Goal: Information Seeking & Learning: Learn about a topic

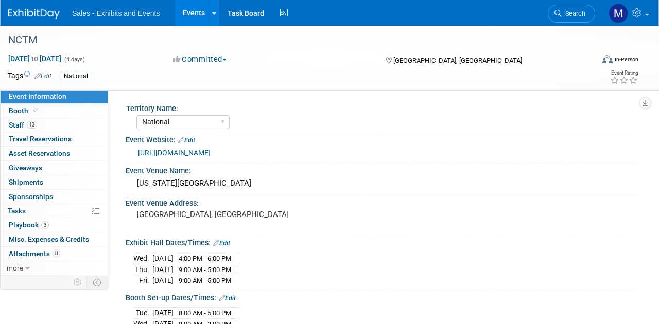
select select "National"
click at [592, 13] on link "Search" at bounding box center [571, 14] width 47 height 18
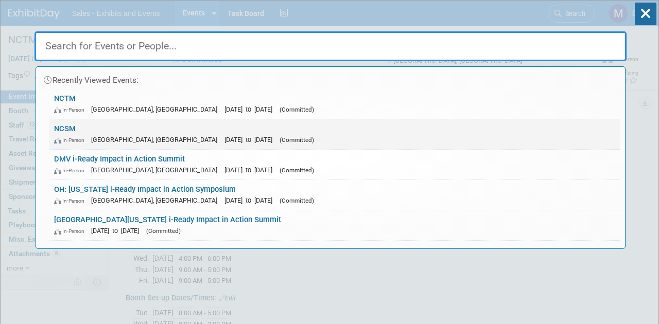
click at [294, 131] on link "NCSM In-Person [GEOGRAPHIC_DATA], [GEOGRAPHIC_DATA] [DATE] to [DATE] (Committed)" at bounding box center [334, 134] width 571 height 30
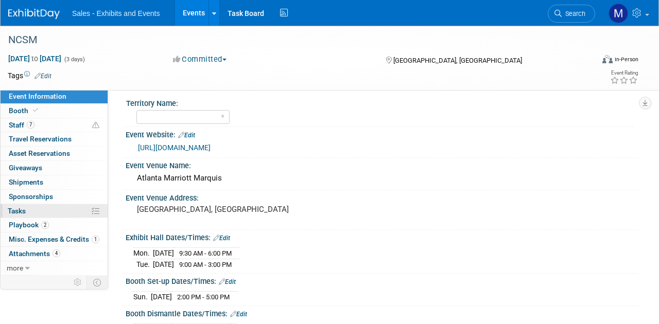
scroll to position [28, 0]
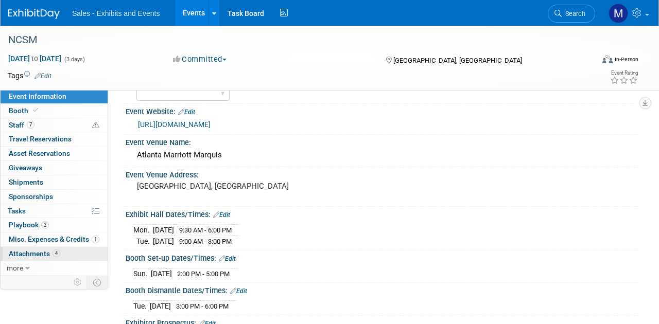
click at [38, 248] on link "4 Attachments 4" at bounding box center [54, 254] width 107 height 14
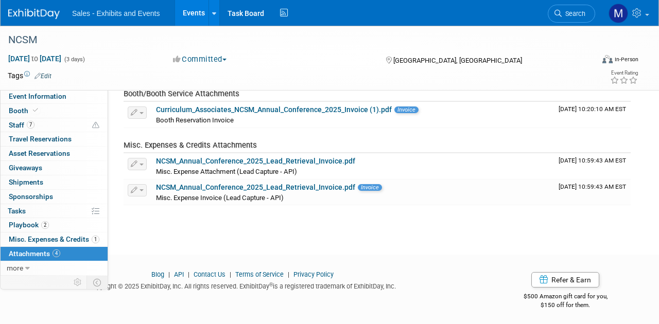
scroll to position [102, 0]
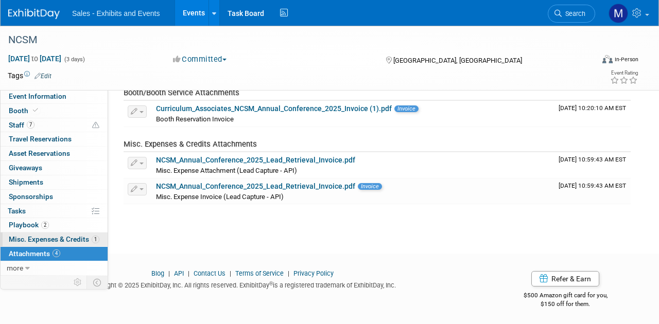
click at [50, 235] on span "Misc. Expenses & Credits 1" at bounding box center [54, 239] width 91 height 8
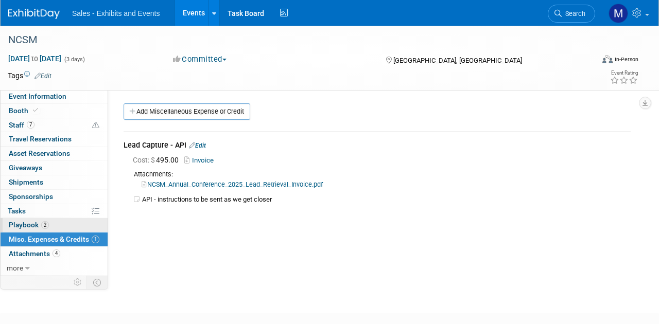
click at [49, 220] on link "2 Playbook 2" at bounding box center [54, 225] width 107 height 14
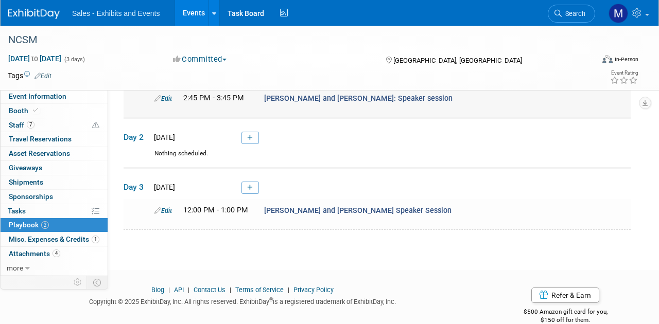
scroll to position [90, 0]
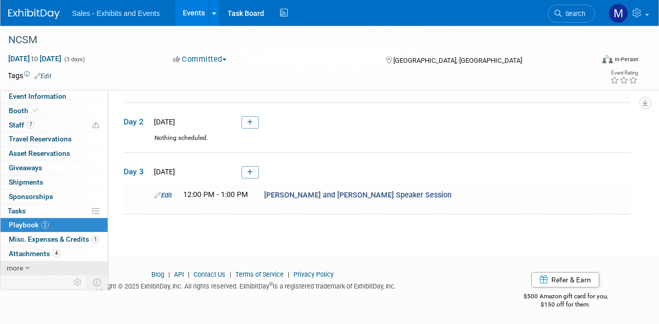
click at [19, 269] on span "more" at bounding box center [15, 268] width 16 height 8
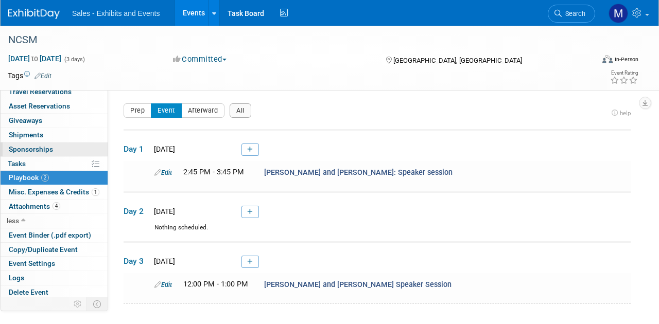
scroll to position [0, 0]
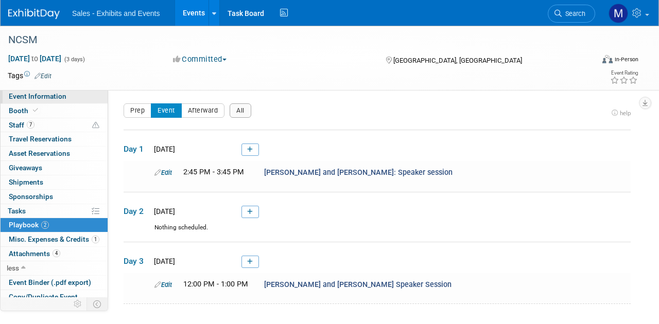
click at [59, 98] on span "Event Information" at bounding box center [38, 96] width 58 height 8
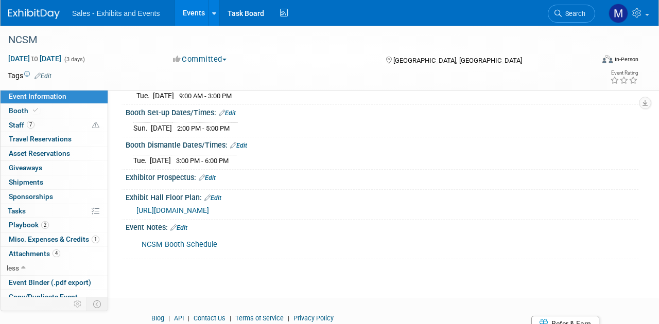
scroll to position [217, 0]
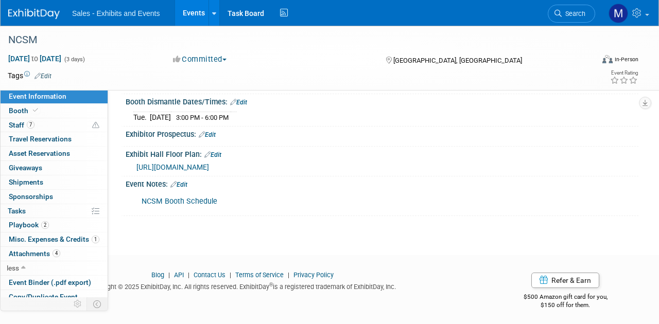
click at [194, 199] on link "NCSM Booth Schedule" at bounding box center [180, 201] width 76 height 9
